Goal: Information Seeking & Learning: Understand process/instructions

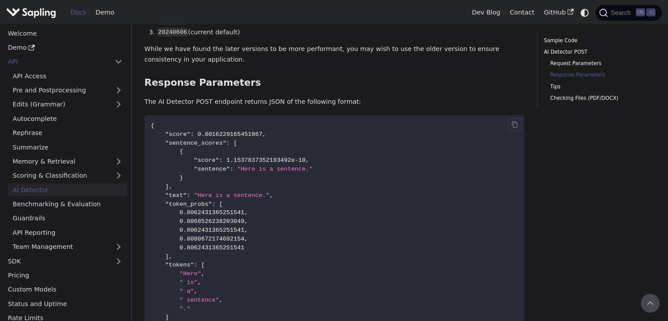
scroll to position [703, 0]
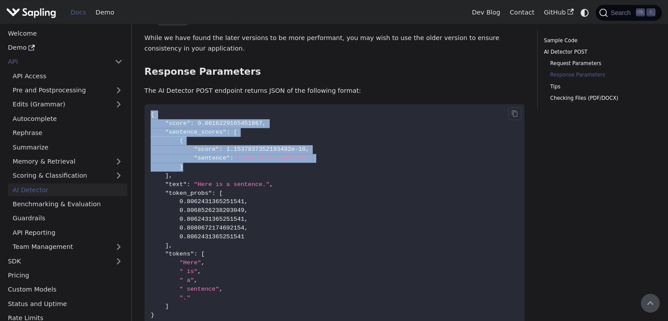
drag, startPoint x: 149, startPoint y: 148, endPoint x: 207, endPoint y: 175, distance: 64.7
click at [208, 178] on code "{ "score" : 0.8016229165451867 , "sentence_scores" : [ { "score" : 1.1537837352…" at bounding box center [335, 215] width 380 height 222
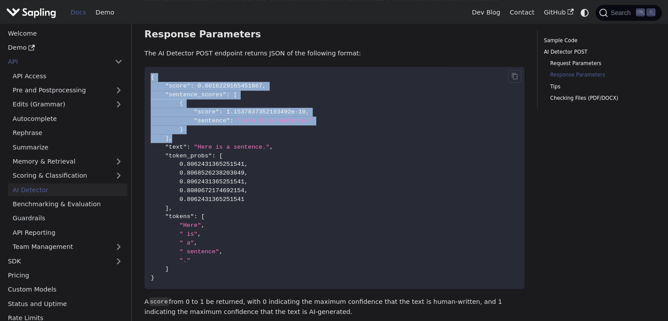
scroll to position [791, 0]
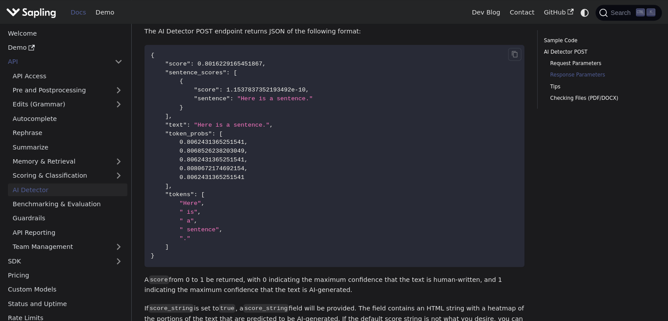
click at [266, 191] on code "{ "score" : 0.8016229165451867 , "sentence_scores" : [ { "score" : 1.1537837352…" at bounding box center [335, 156] width 380 height 222
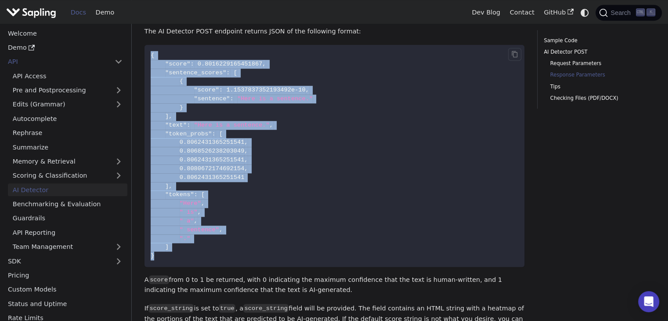
drag, startPoint x: 151, startPoint y: 57, endPoint x: 239, endPoint y: 263, distance: 224.6
click at [239, 263] on code "{ "score" : 0.8016229165451867 , "sentence_scores" : [ { "score" : 1.1537837352…" at bounding box center [335, 156] width 380 height 222
click at [314, 209] on code "{ "score" : 0.8016229165451867 , "sentence_scores" : [ { "score" : 1.1537837352…" at bounding box center [335, 156] width 380 height 222
click at [283, 158] on code "{ "score" : 0.8016229165451867 , "sentence_scores" : [ { "score" : 1.1537837352…" at bounding box center [335, 156] width 380 height 222
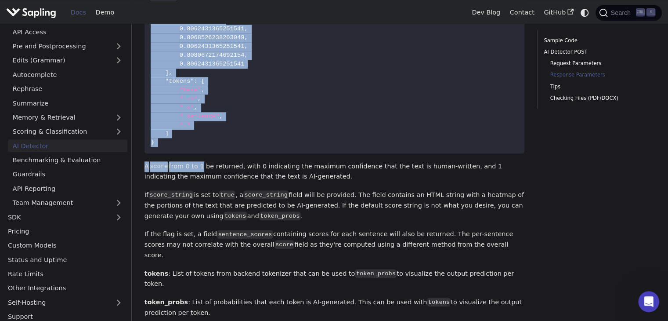
scroll to position [906, 0]
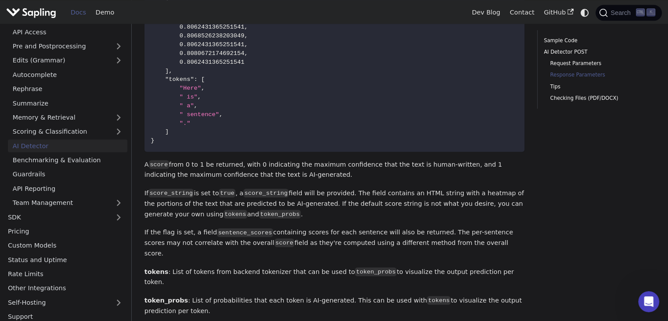
drag, startPoint x: 152, startPoint y: 120, endPoint x: 156, endPoint y: 145, distance: 25.5
click at [156, 145] on code "{ "score" : 0.8016229165451867 , "sentence_scores" : [ { "score" : 1.1537837352…" at bounding box center [335, 41] width 380 height 222
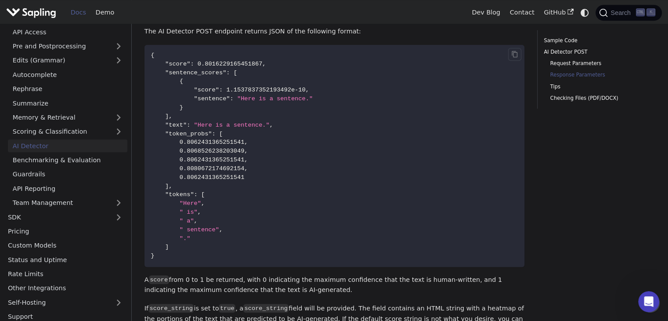
scroll to position [774, 0]
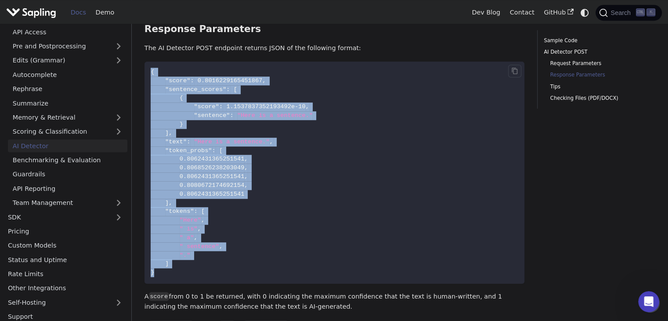
drag, startPoint x: 152, startPoint y: 74, endPoint x: 181, endPoint y: 268, distance: 196.4
click at [181, 270] on code "{ "score" : 0.8016229165451867 , "sentence_scores" : [ { "score" : 1.1537837352…" at bounding box center [335, 173] width 380 height 222
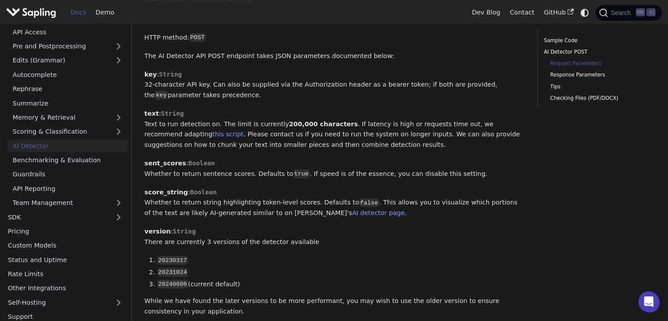
scroll to position [467, 0]
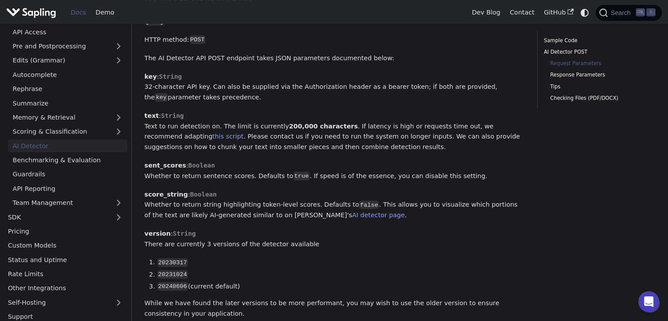
click at [363, 149] on p "text : String Text to run detection on. The limit is currently 200,000 characte…" at bounding box center [335, 132] width 380 height 42
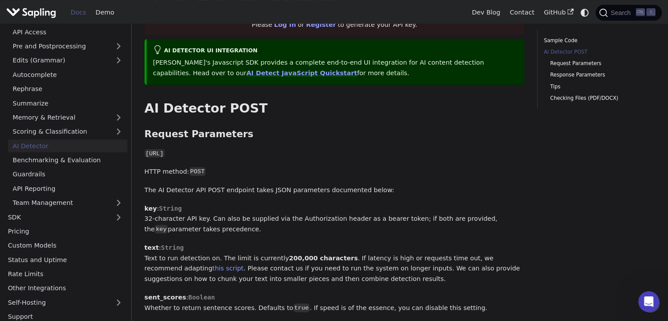
scroll to position [49, 0]
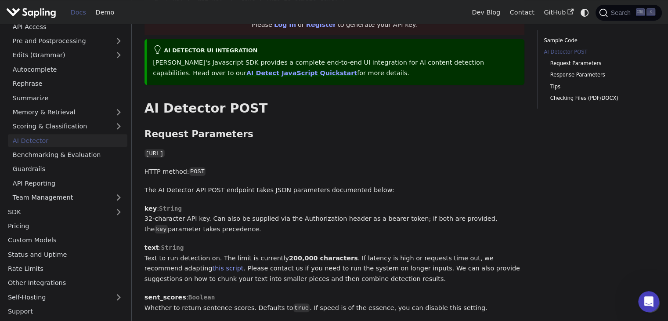
click at [37, 143] on link "AI Detector" at bounding box center [68, 140] width 120 height 13
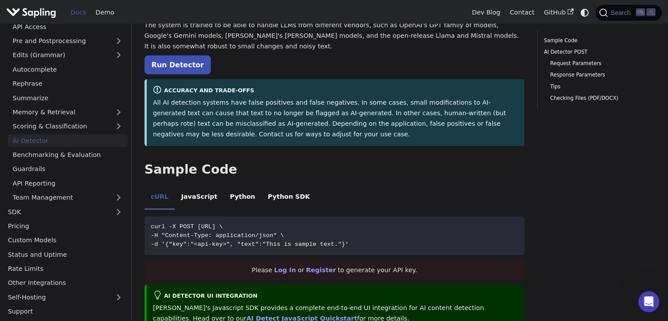
scroll to position [88, 0]
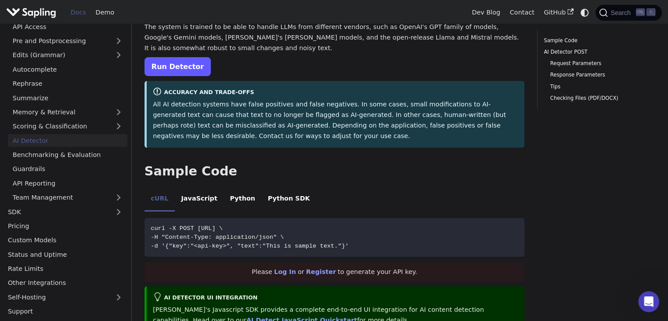
click at [175, 67] on link "Run Detector" at bounding box center [178, 66] width 66 height 19
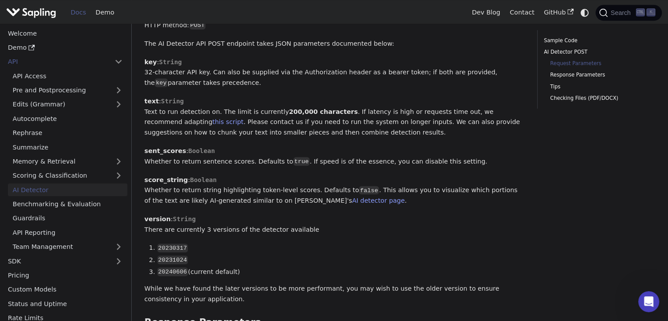
scroll to position [483, 0]
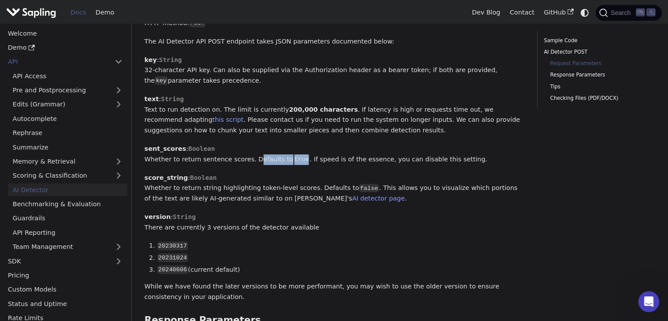
drag, startPoint x: 243, startPoint y: 161, endPoint x: 290, endPoint y: 163, distance: 47.1
click at [290, 163] on p "sent_scores : [PERSON_NAME] to return sentence scores. Defaults to true . If sp…" at bounding box center [335, 154] width 380 height 21
click at [339, 169] on div "AI Detector The endpoint computes the probability that a piece of text is AI-ge…" at bounding box center [335, 237] width 380 height 1347
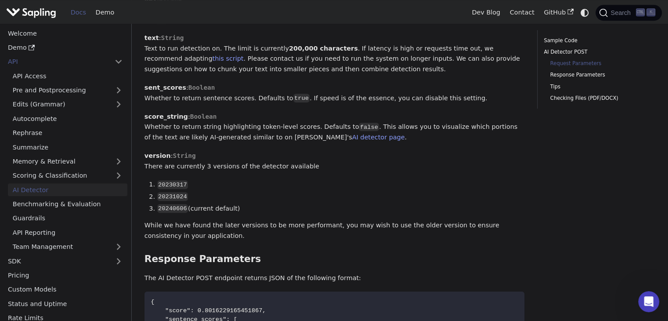
scroll to position [571, 0]
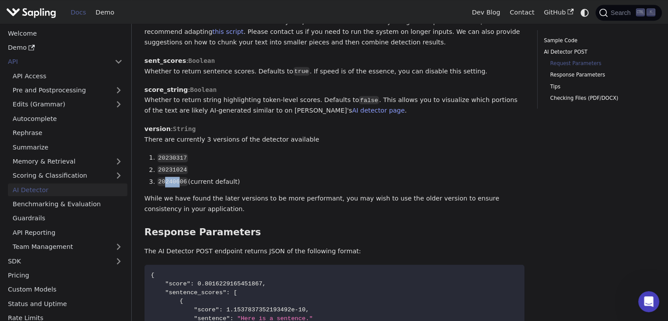
drag, startPoint x: 164, startPoint y: 189, endPoint x: 179, endPoint y: 187, distance: 15.4
click at [179, 186] on code "20240606" at bounding box center [172, 181] width 31 height 9
click at [252, 183] on li "20240606 (current default)" at bounding box center [341, 182] width 368 height 11
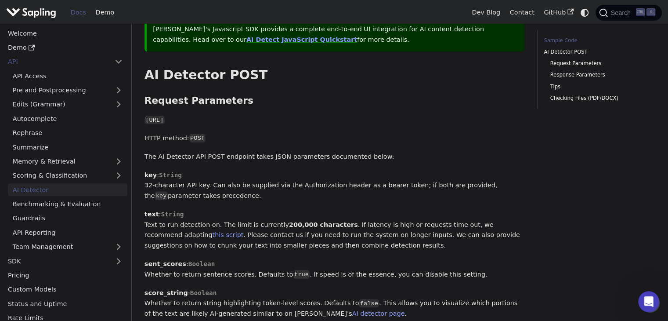
scroll to position [247, 0]
